Goal: Browse casually: Explore the website without a specific task or goal

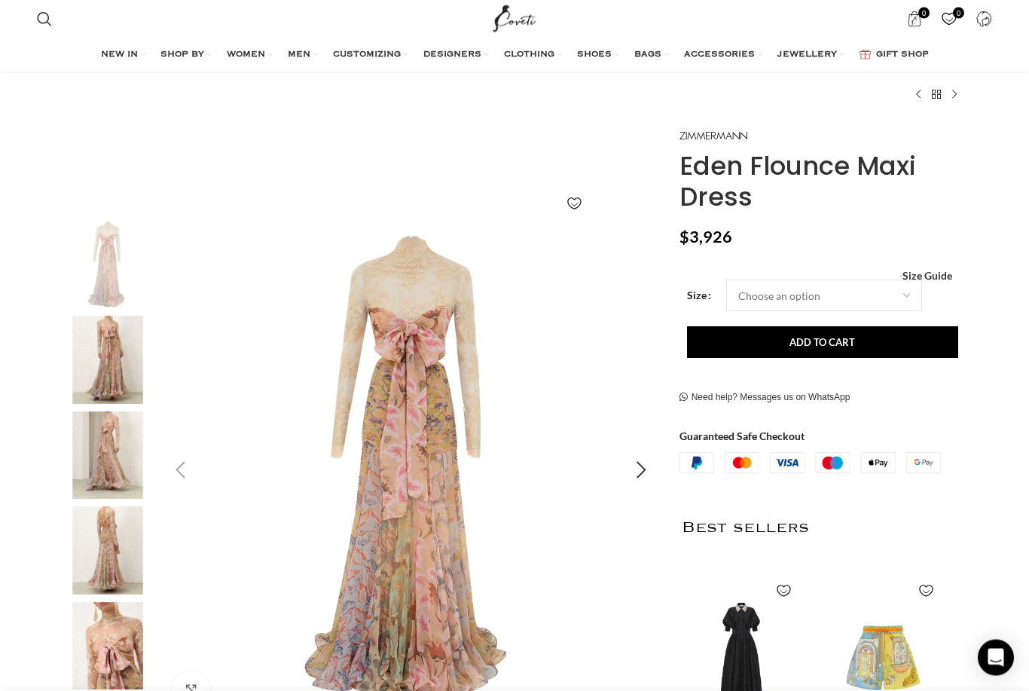
scroll to position [84, 0]
click at [644, 470] on div "Next slide" at bounding box center [642, 470] width 38 height 38
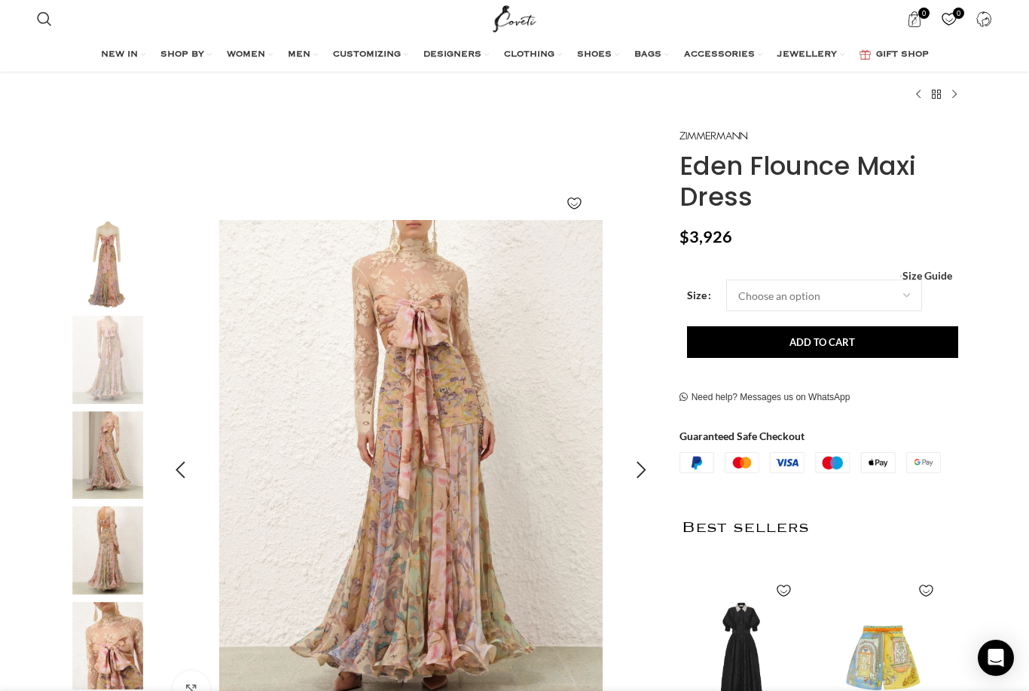
scroll to position [0, 317]
click at [637, 478] on div "Next slide" at bounding box center [642, 470] width 38 height 38
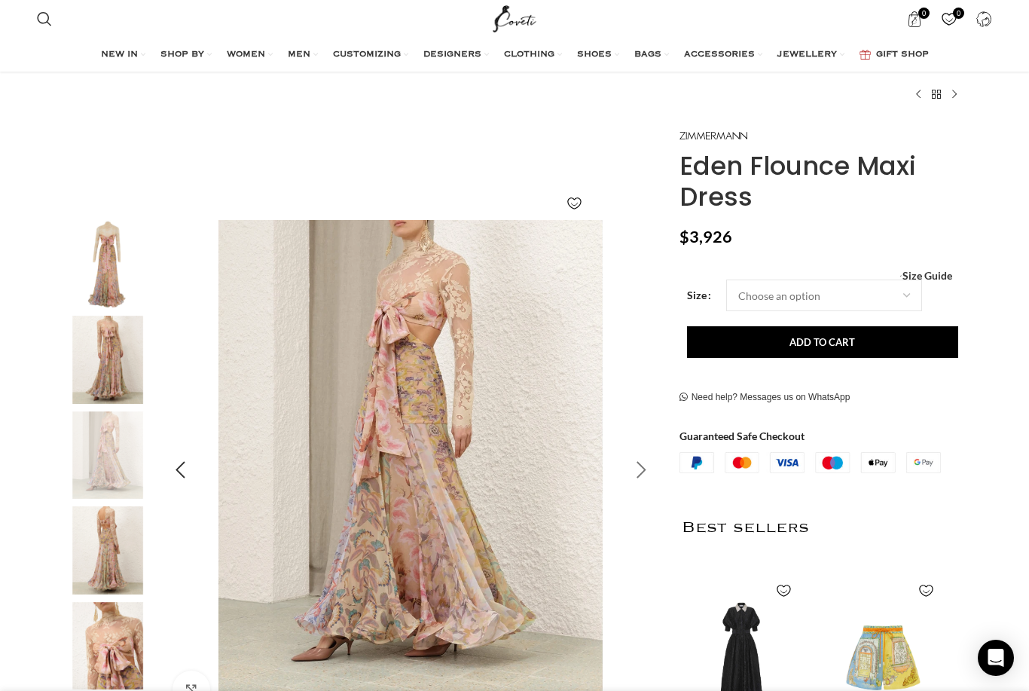
click at [637, 470] on div "Next slide" at bounding box center [642, 470] width 38 height 38
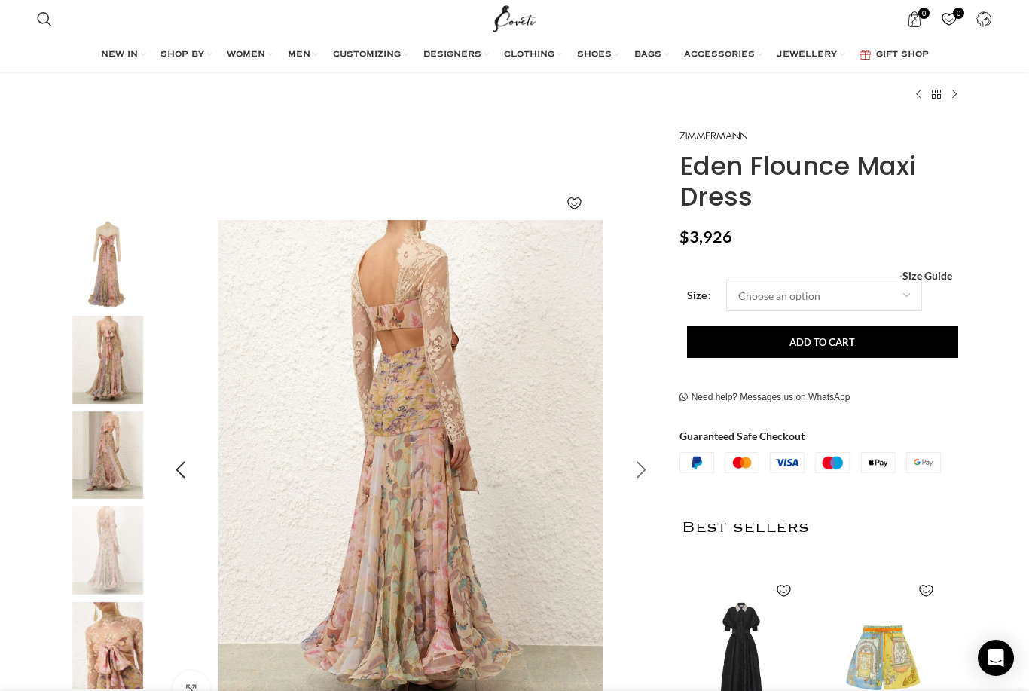
click at [639, 470] on div "Next slide" at bounding box center [642, 470] width 38 height 38
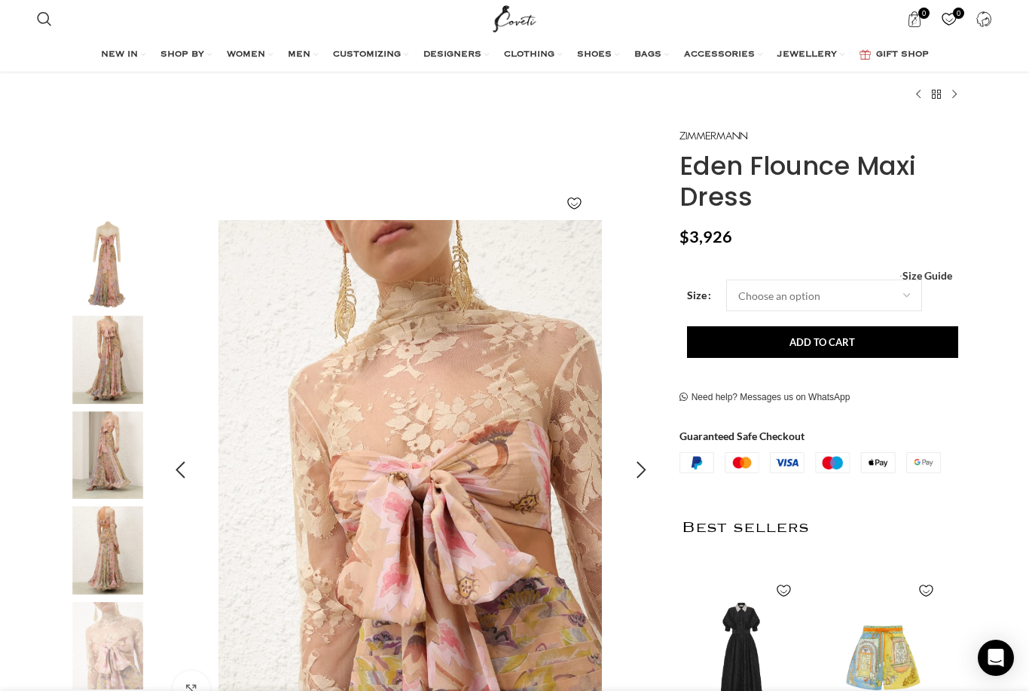
scroll to position [0, 476]
click at [641, 472] on div "Next slide" at bounding box center [642, 470] width 38 height 38
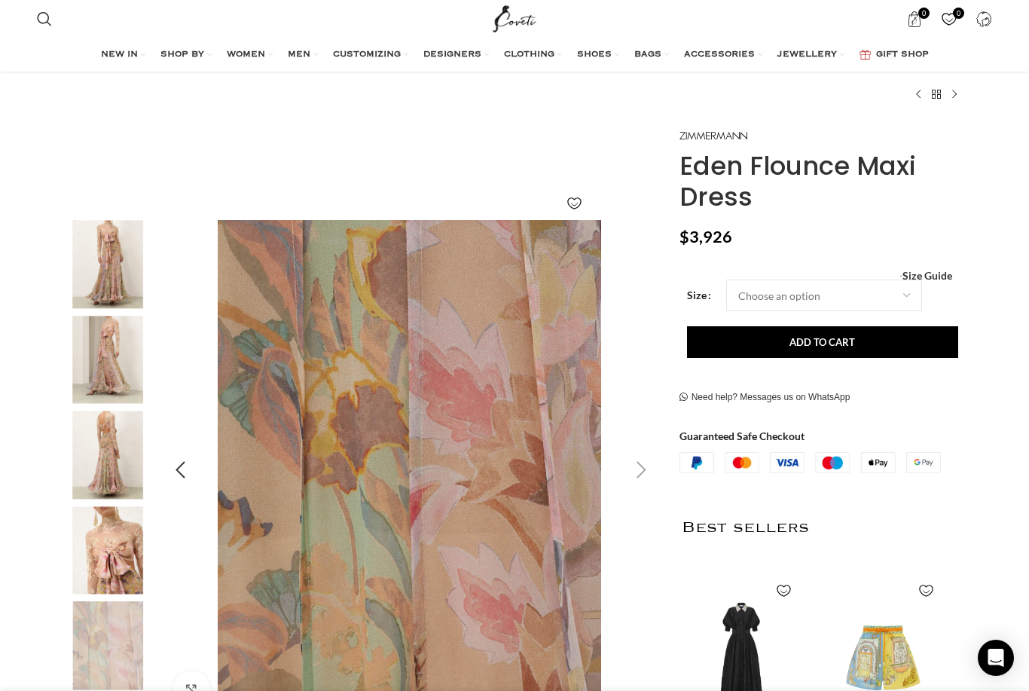
click at [632, 474] on div "Next slide" at bounding box center [642, 470] width 38 height 38
click at [641, 465] on div "Next slide" at bounding box center [642, 470] width 38 height 38
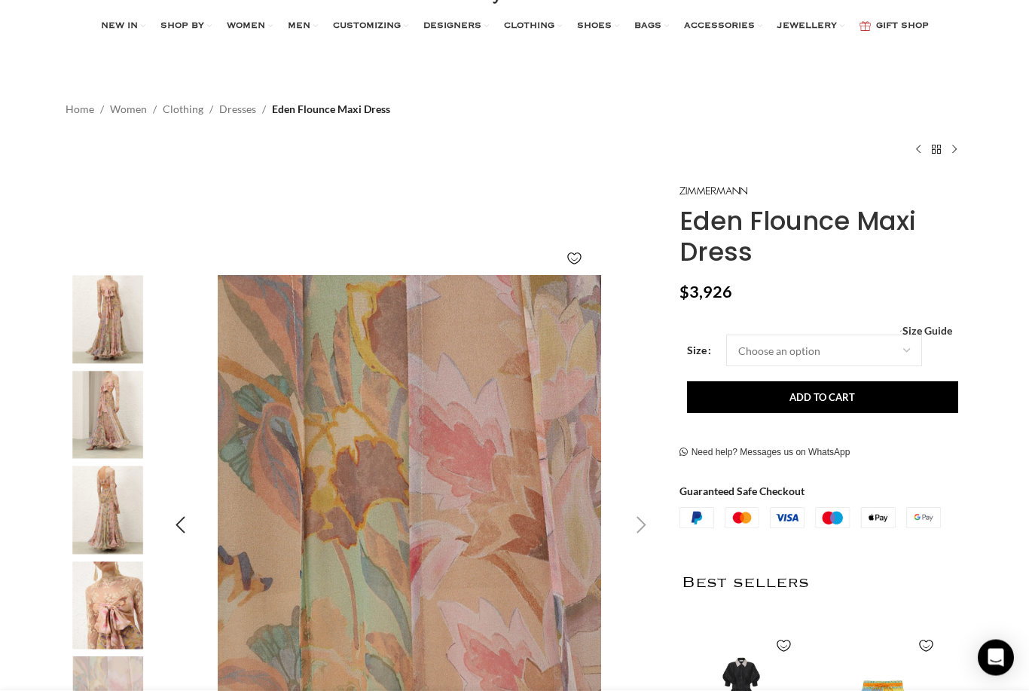
scroll to position [0, 0]
